Goal: Task Accomplishment & Management: Use online tool/utility

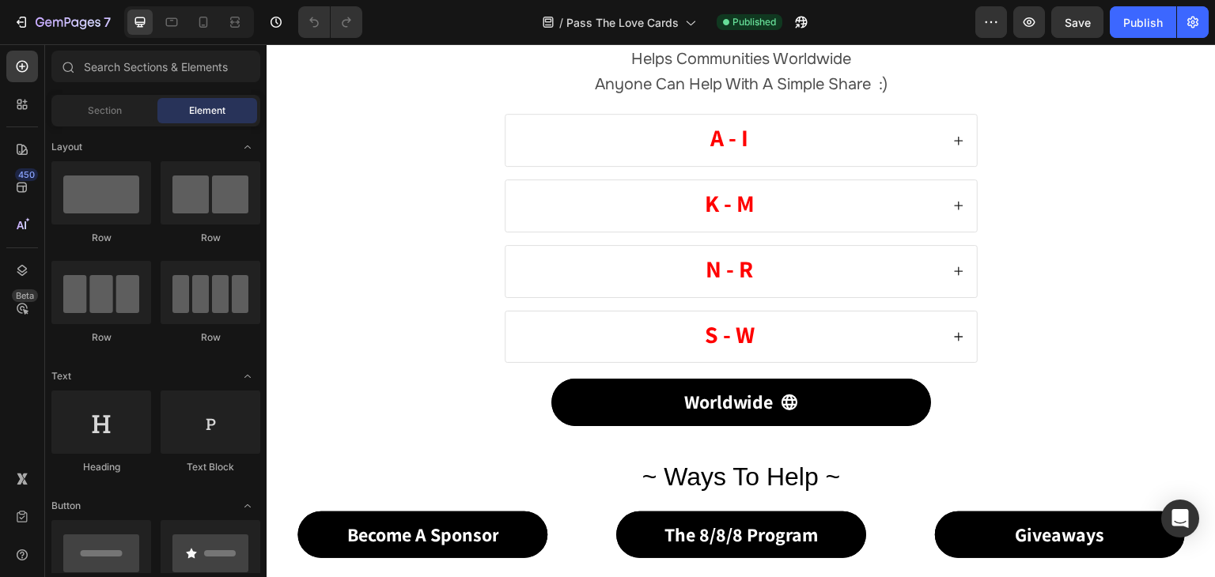
scroll to position [474, 0]
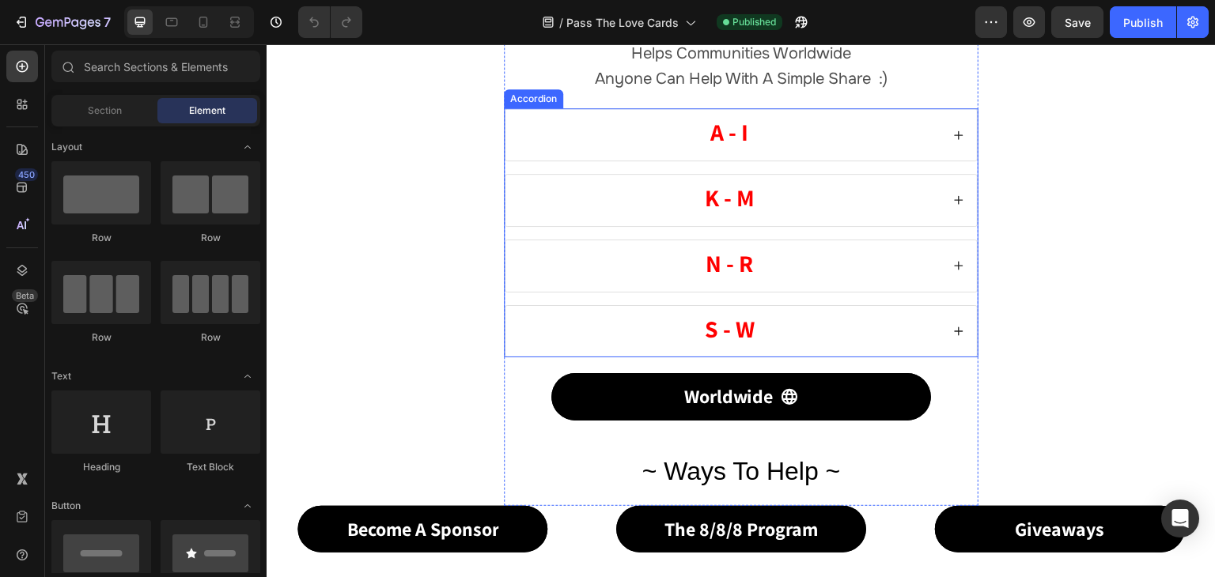
click at [954, 136] on icon at bounding box center [958, 135] width 11 height 11
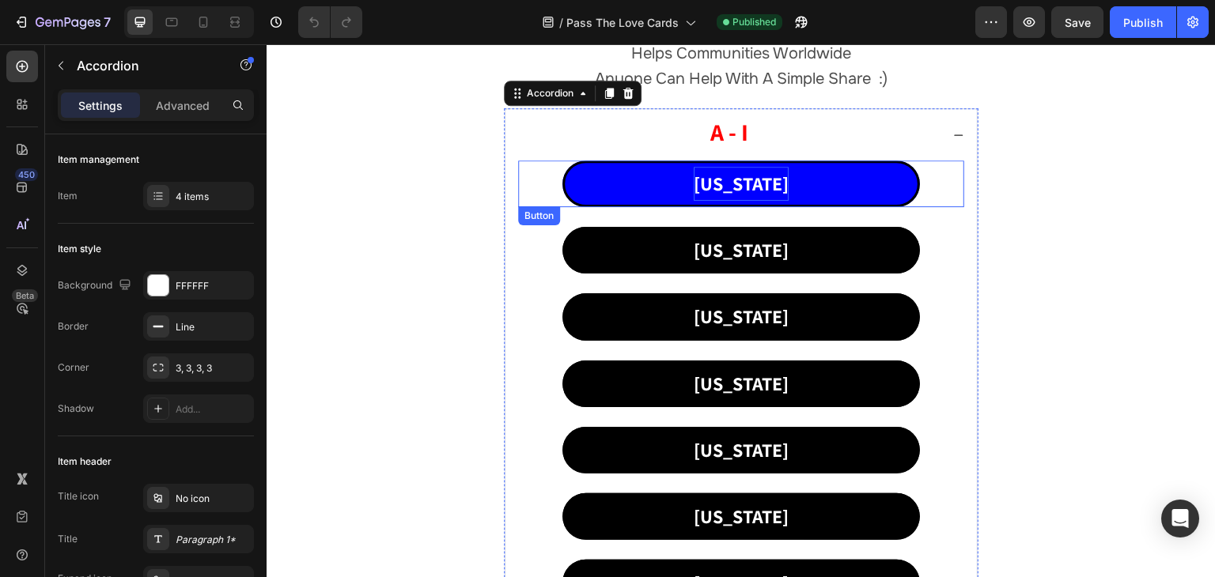
click at [754, 176] on p "[US_STATE]" at bounding box center [741, 184] width 95 height 34
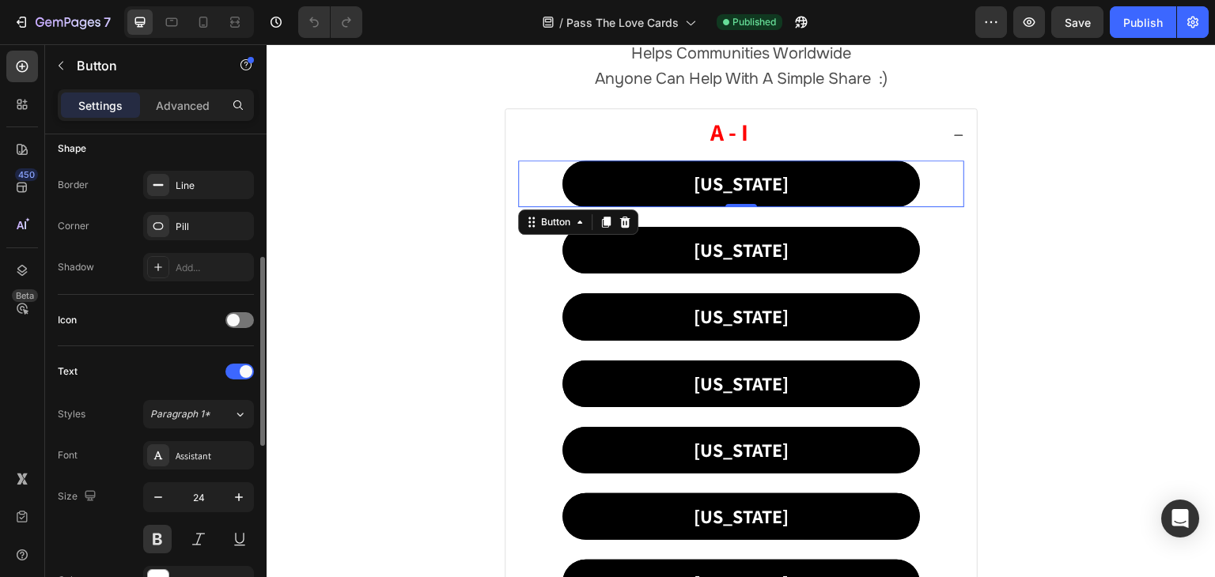
scroll to position [712, 0]
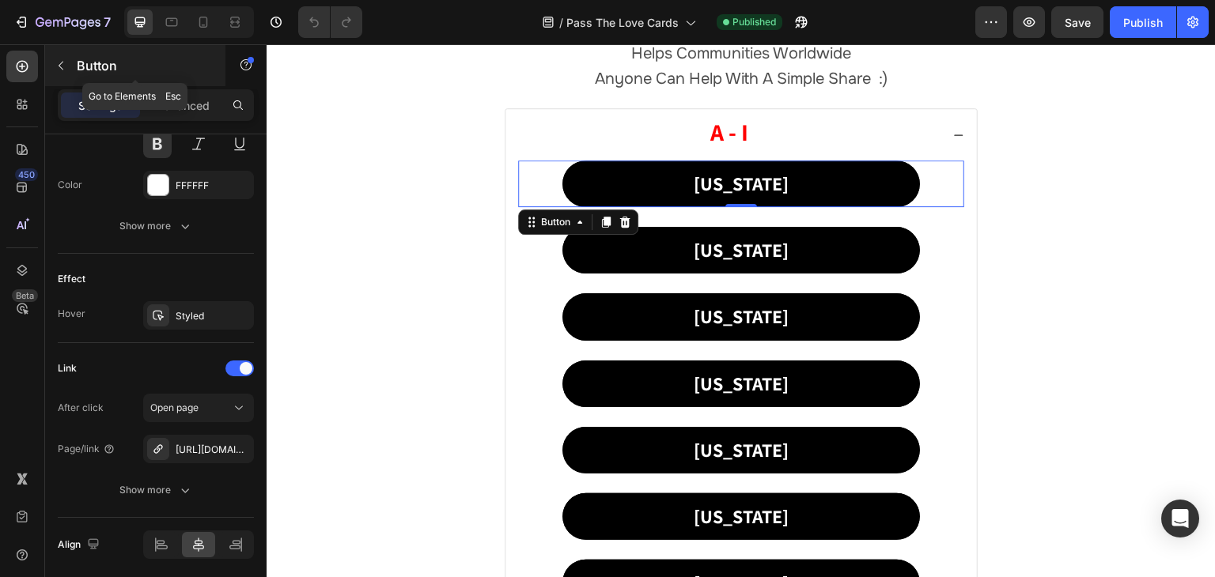
click at [67, 61] on button "button" at bounding box center [60, 65] width 25 height 25
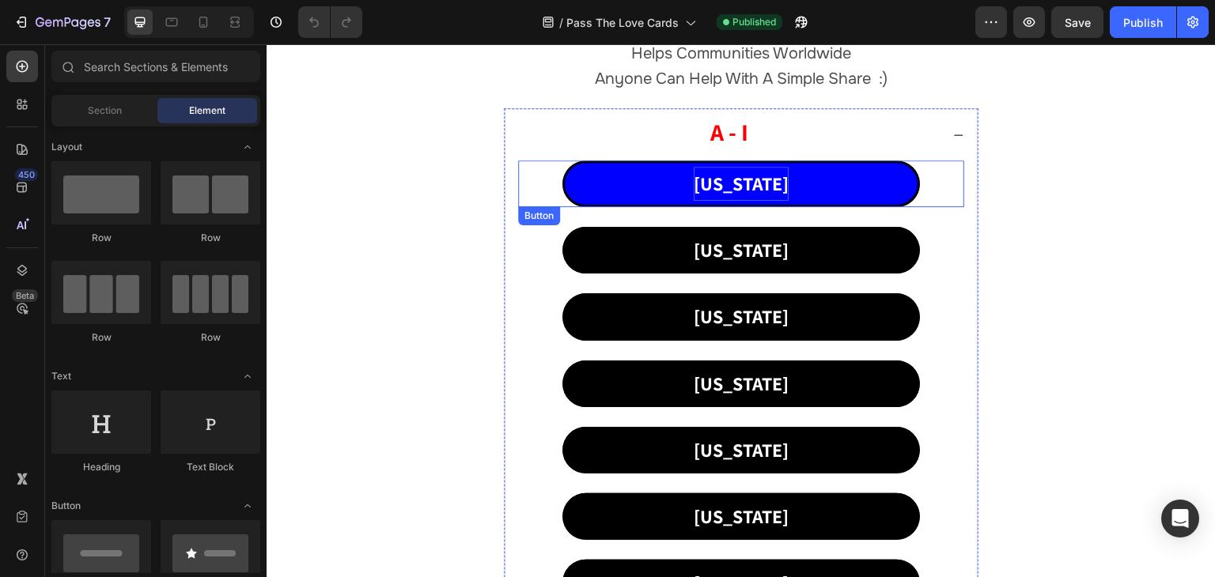
click at [737, 179] on p "[US_STATE]" at bounding box center [741, 184] width 95 height 34
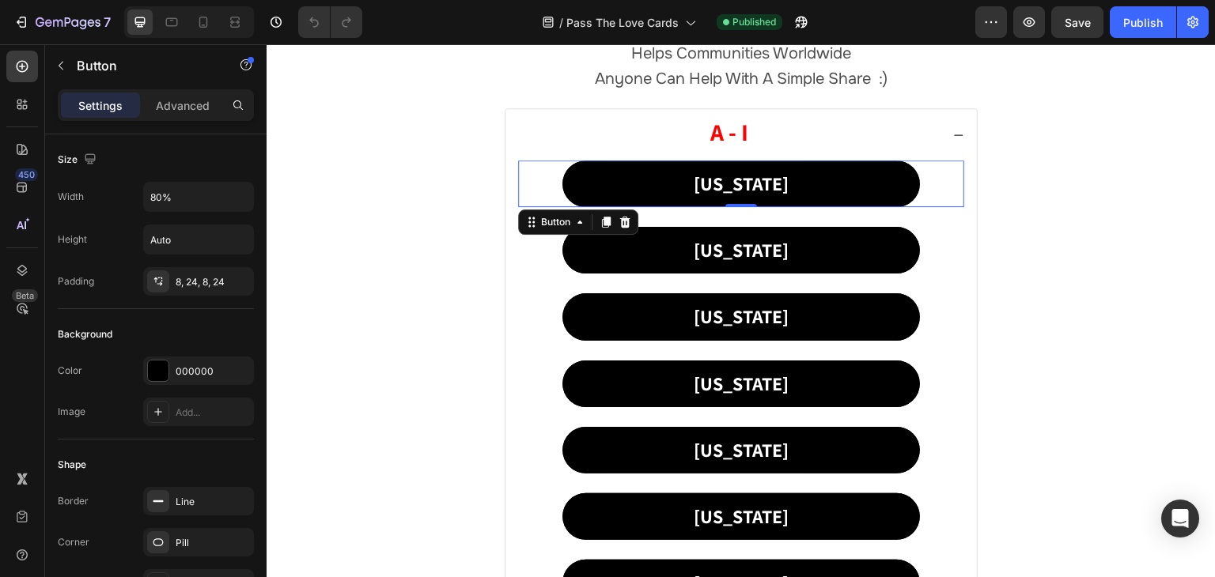
click at [82, 97] on p "Settings" at bounding box center [100, 105] width 44 height 17
click at [191, 106] on p "Advanced" at bounding box center [183, 105] width 54 height 17
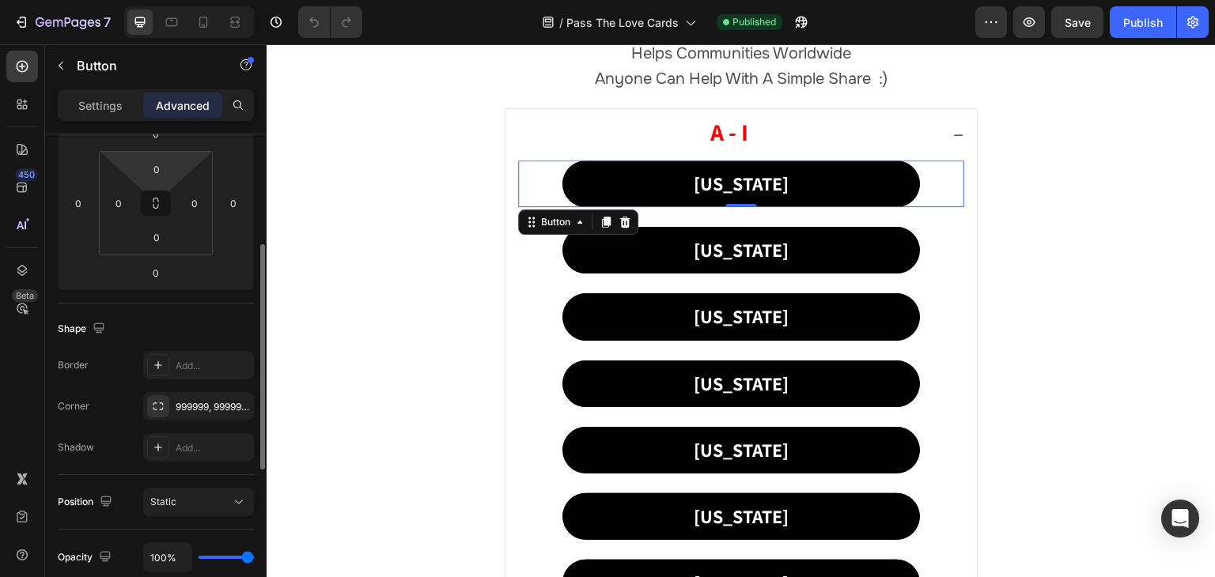
scroll to position [554, 0]
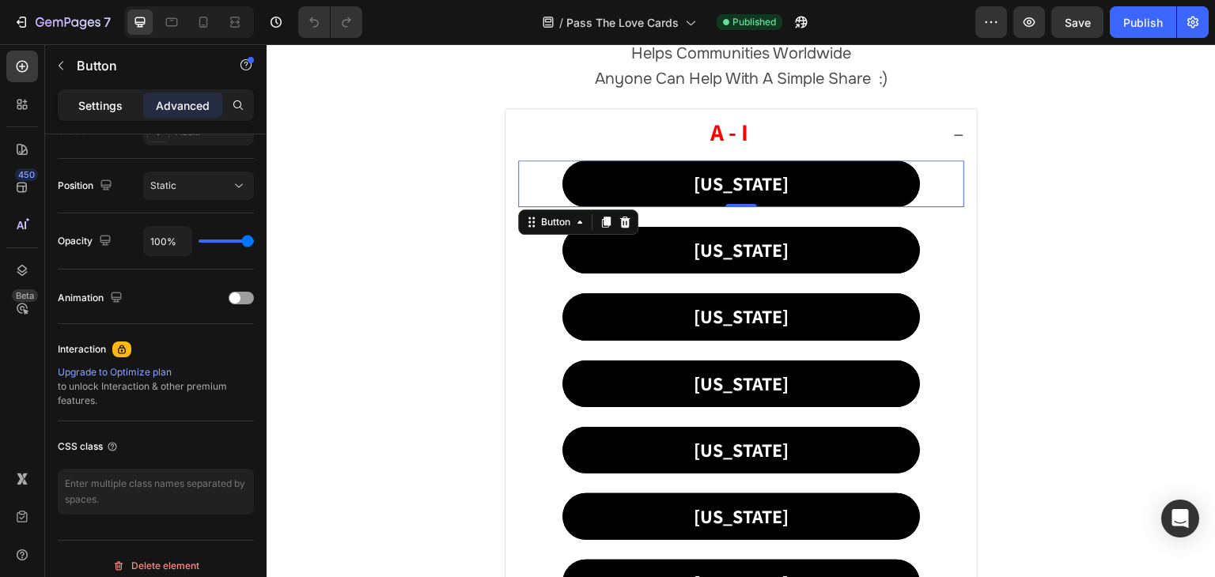
click at [92, 102] on p "Settings" at bounding box center [100, 105] width 44 height 17
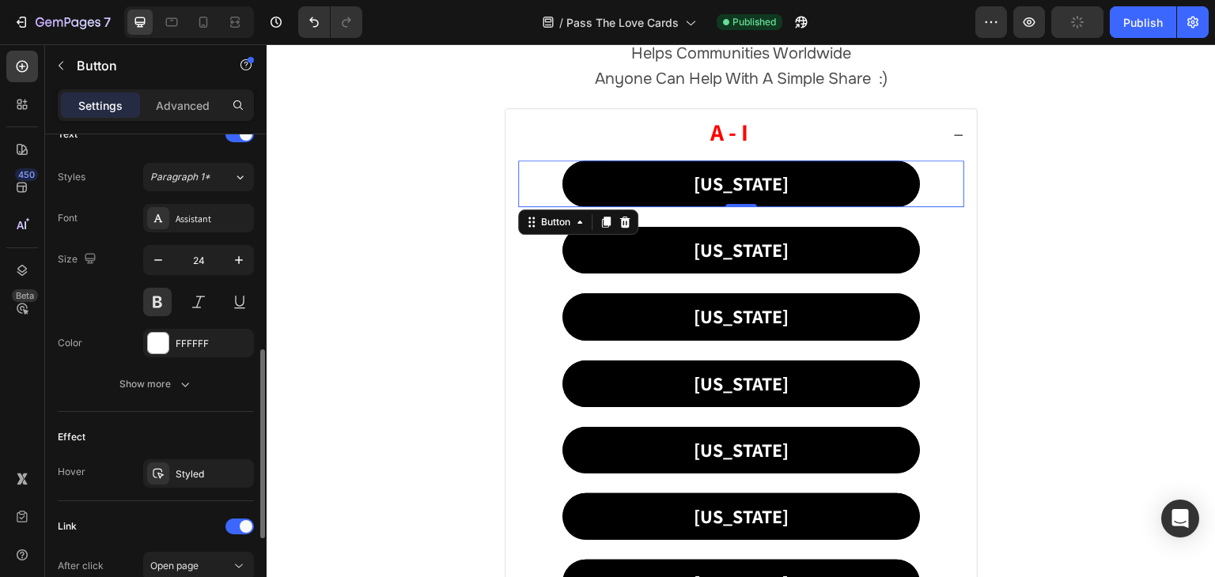
scroll to position [395, 0]
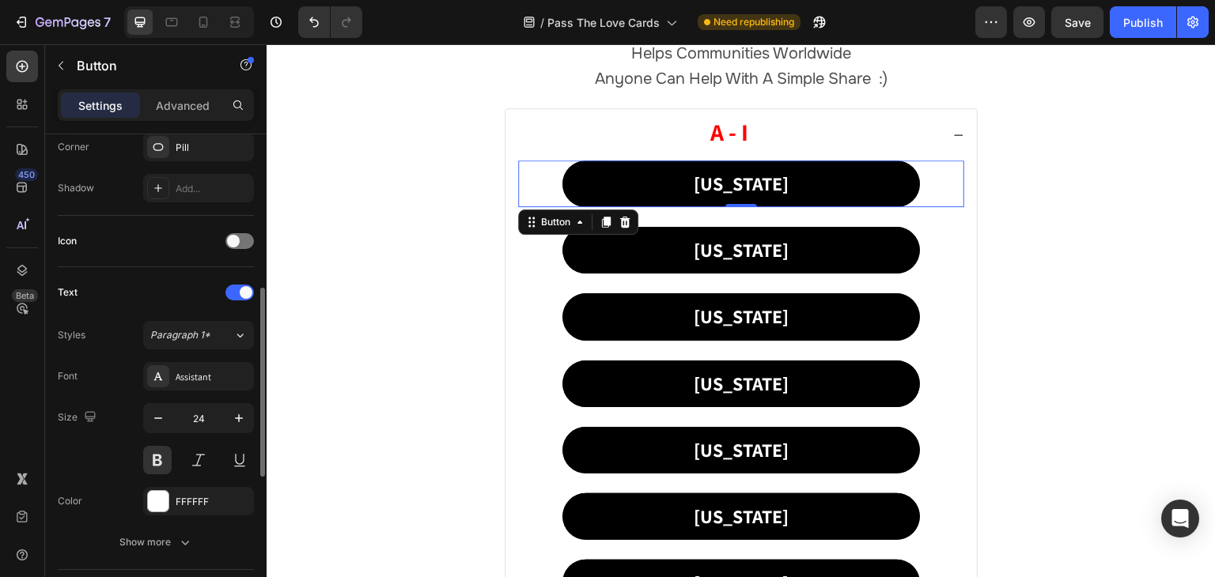
click at [72, 290] on div "Text" at bounding box center [68, 292] width 20 height 14
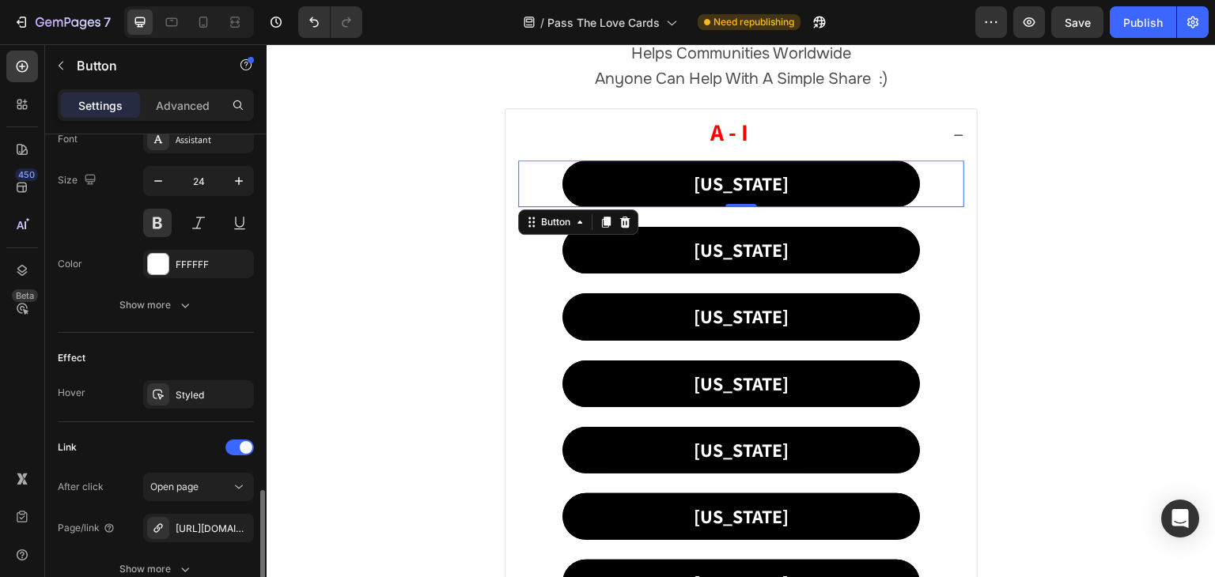
scroll to position [767, 0]
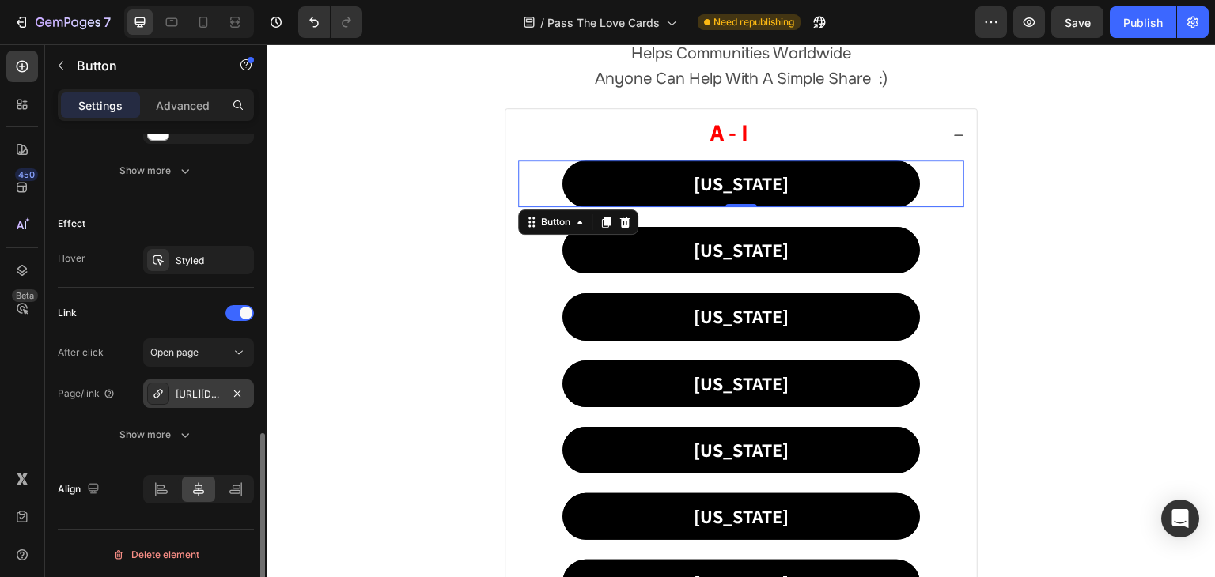
click at [191, 389] on div "[URL][DOMAIN_NAME]" at bounding box center [199, 394] width 46 height 14
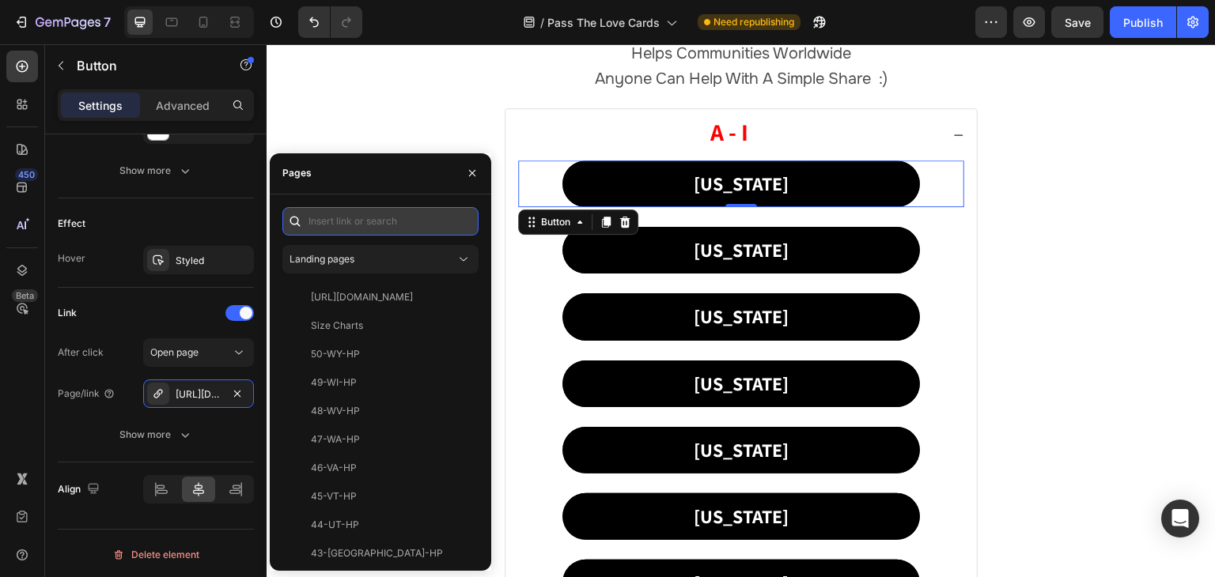
click at [331, 220] on input "text" at bounding box center [380, 221] width 196 height 28
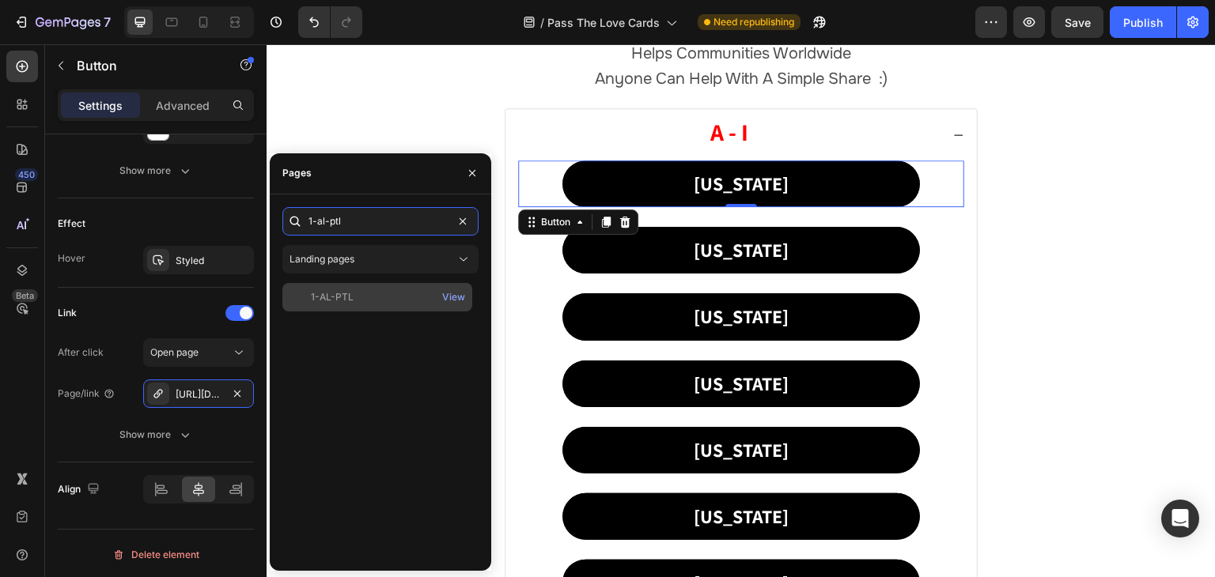
type input "1-al-ptl"
click at [340, 296] on div "1-AL-PTL" at bounding box center [332, 297] width 43 height 14
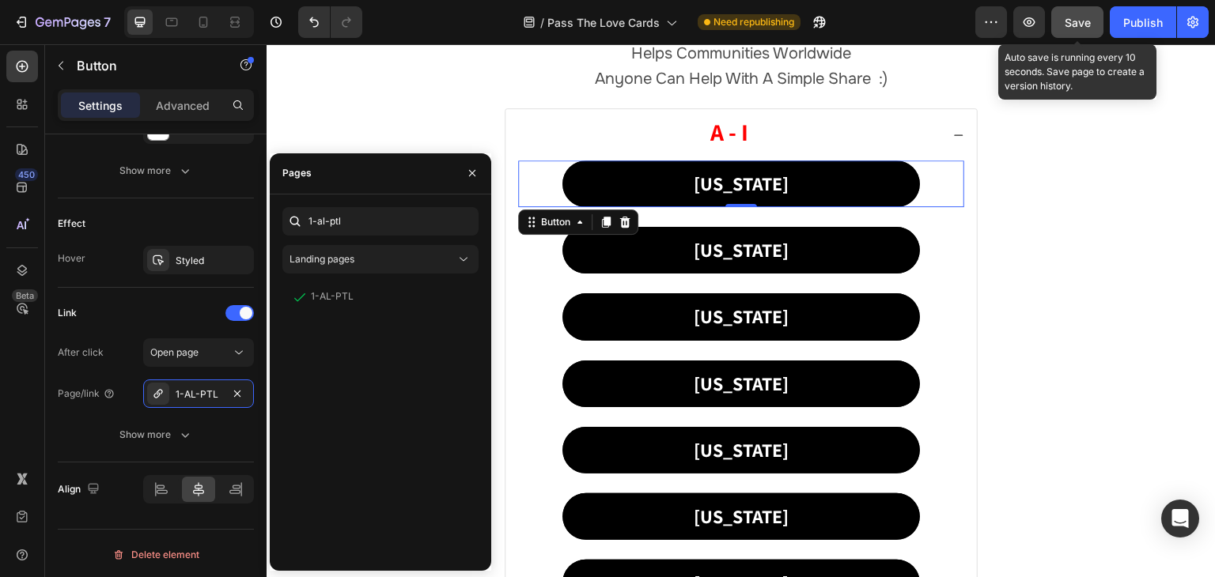
click at [1073, 17] on span "Save" at bounding box center [1077, 22] width 26 height 13
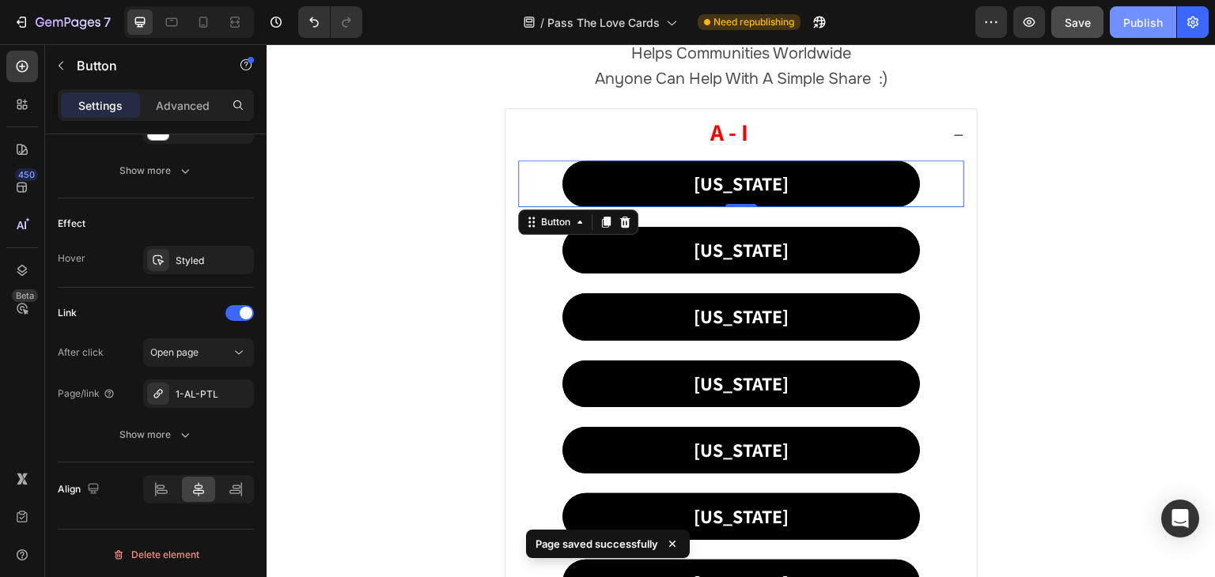
click at [1145, 17] on div "Publish" at bounding box center [1143, 22] width 40 height 17
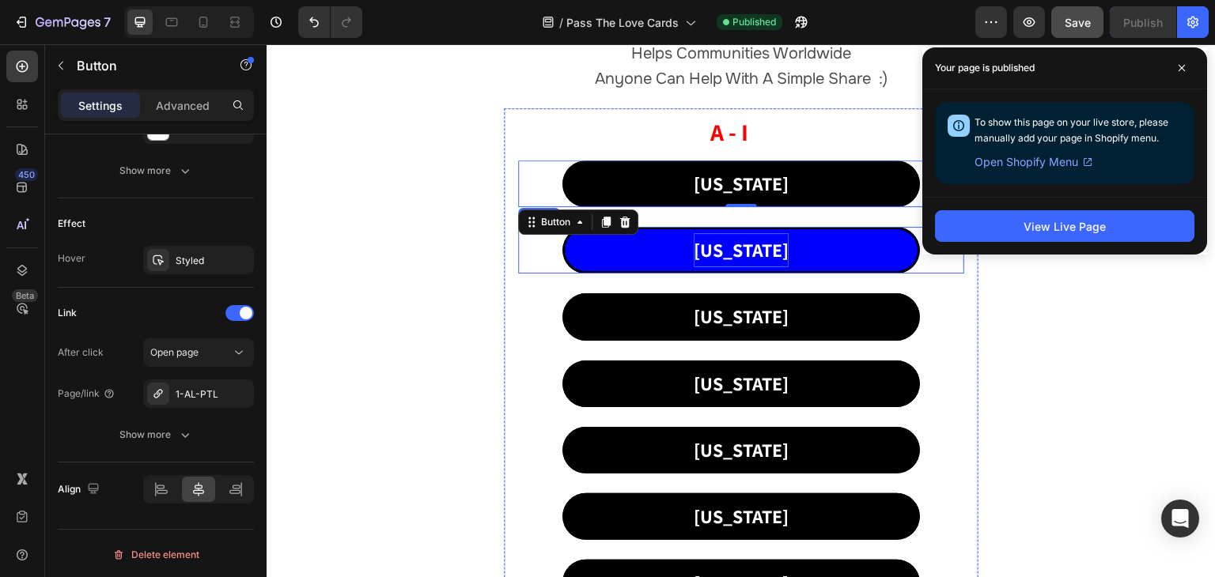
click at [731, 250] on p "[US_STATE]" at bounding box center [741, 250] width 95 height 34
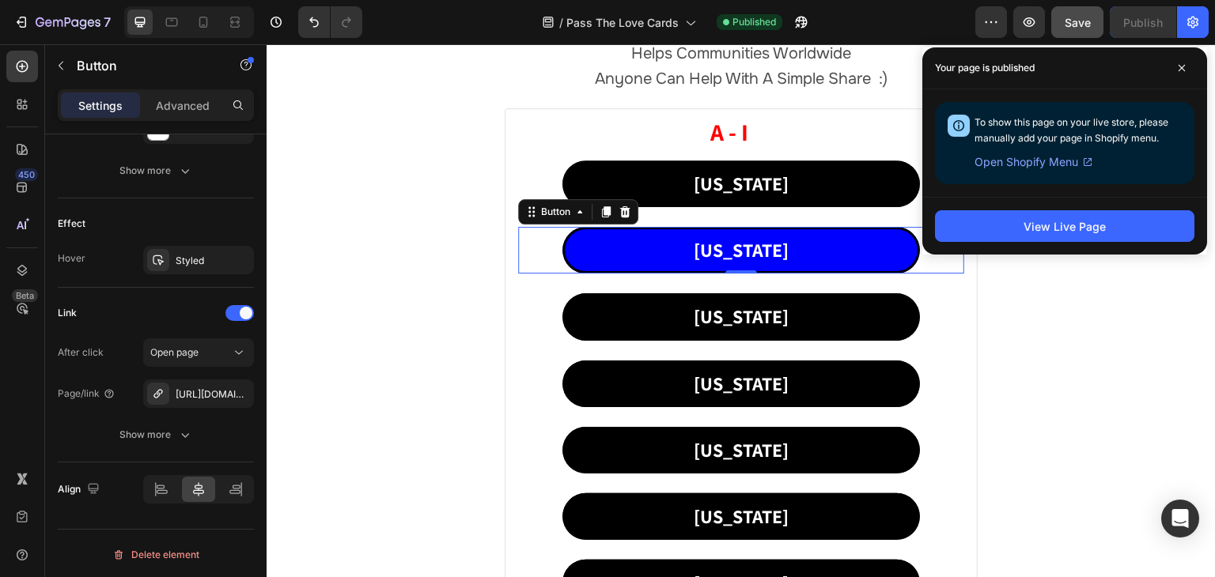
click at [664, 248] on link "[US_STATE]" at bounding box center [740, 250] width 357 height 47
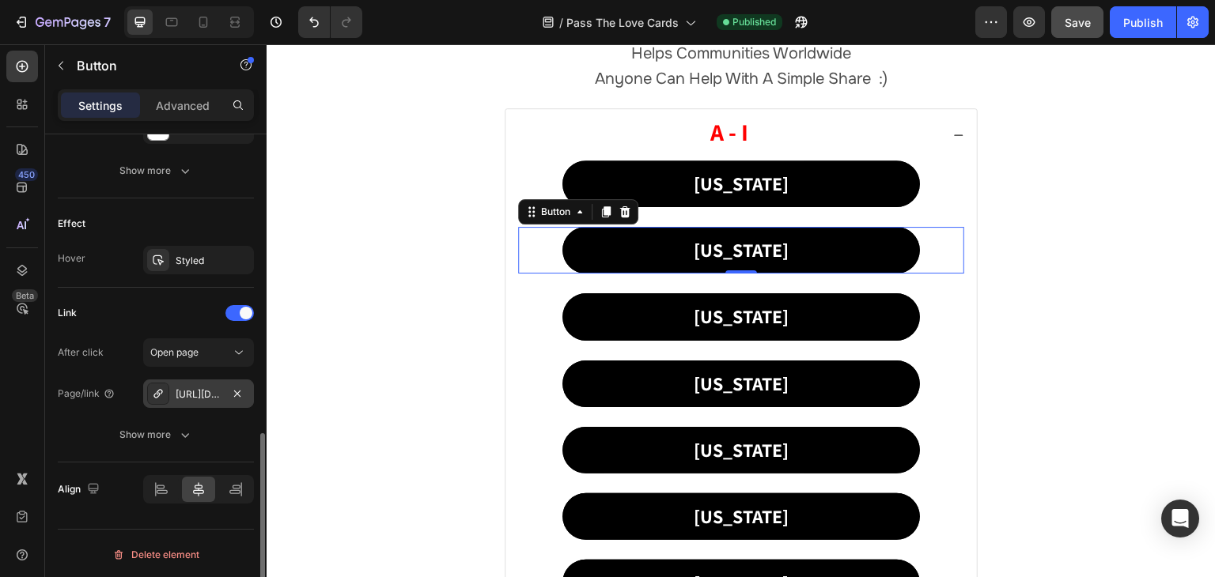
click at [193, 387] on div "[URL][DOMAIN_NAME]" at bounding box center [199, 394] width 46 height 14
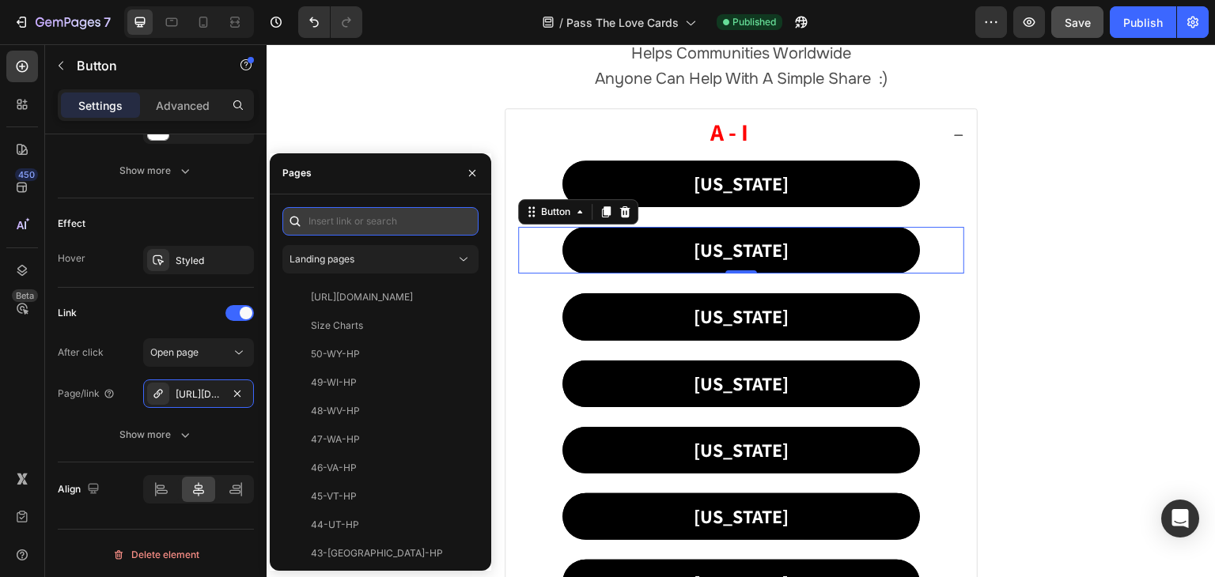
click at [342, 209] on input "text" at bounding box center [380, 221] width 196 height 28
paste input "2-AK-PTL"
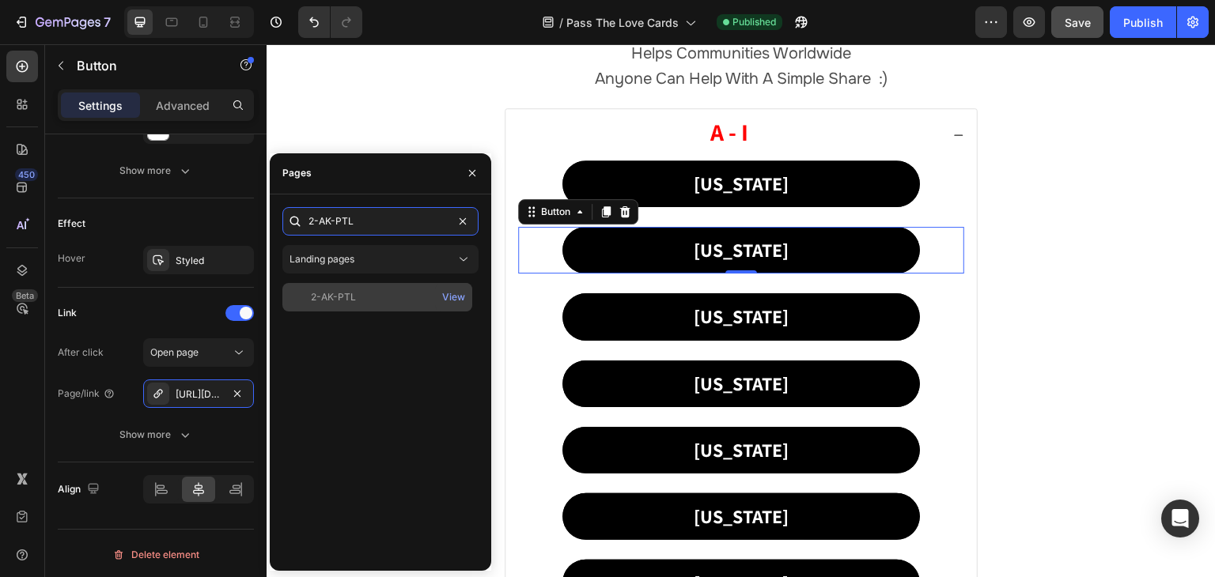
type input "2-AK-PTL"
click at [335, 298] on div "2-AK-PTL" at bounding box center [333, 297] width 45 height 14
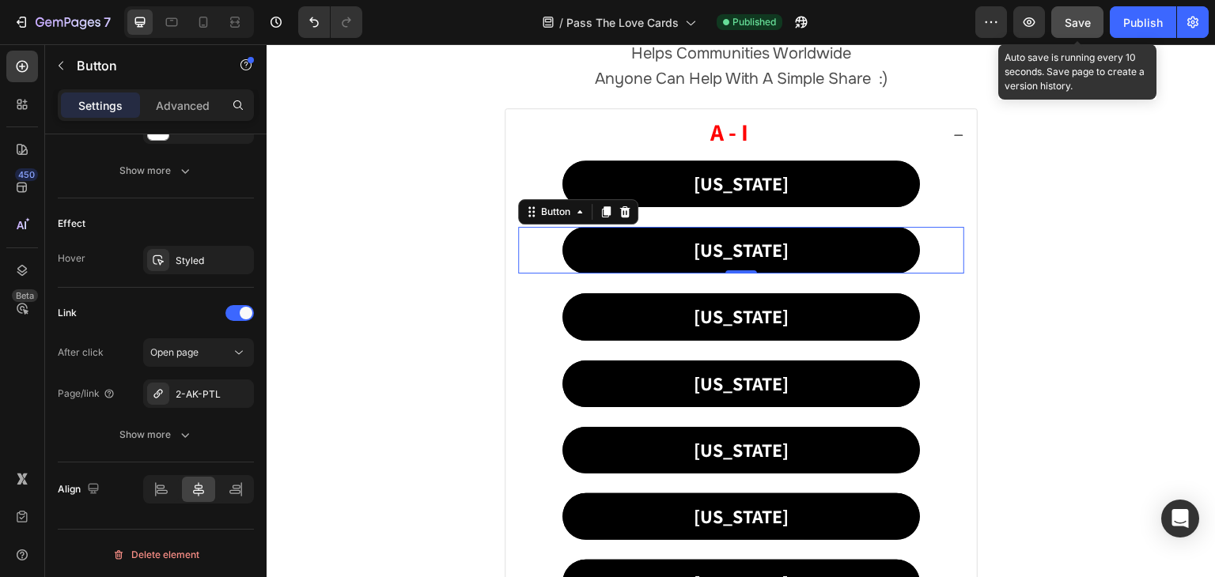
click at [1071, 17] on span "Save" at bounding box center [1077, 22] width 26 height 13
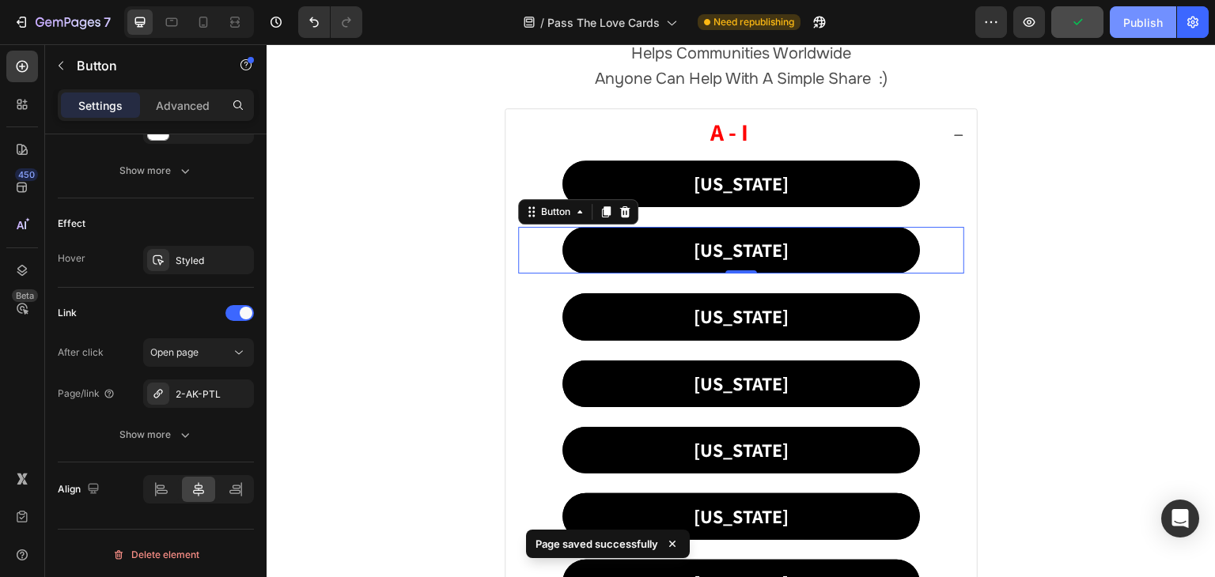
click at [1145, 21] on div "Publish" at bounding box center [1143, 22] width 40 height 17
